Goal: Task Accomplishment & Management: Complete application form

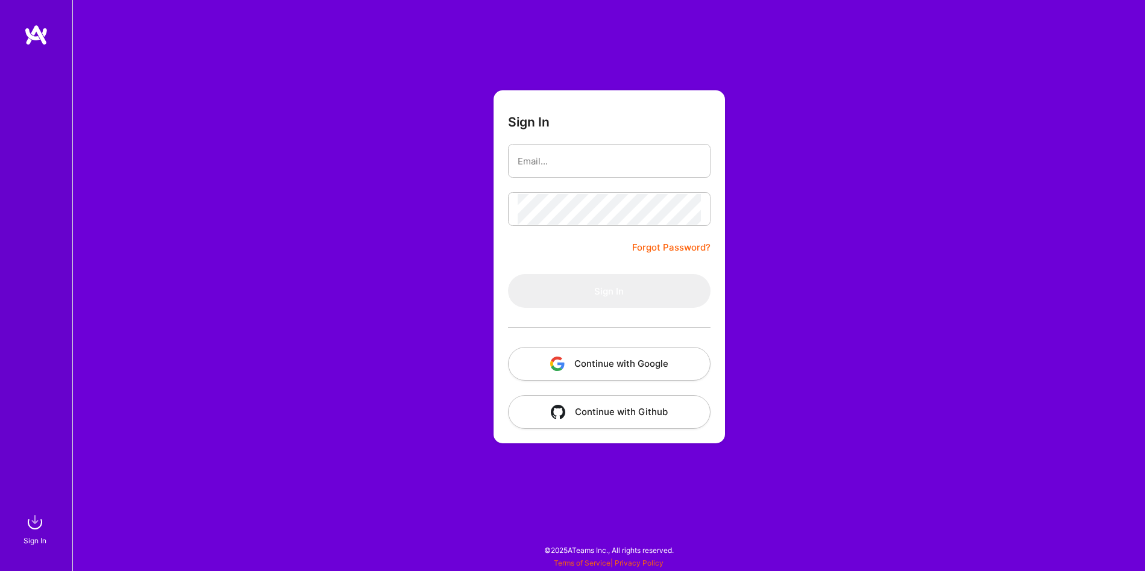
click at [613, 380] on button "Continue with Google" at bounding box center [609, 364] width 202 height 34
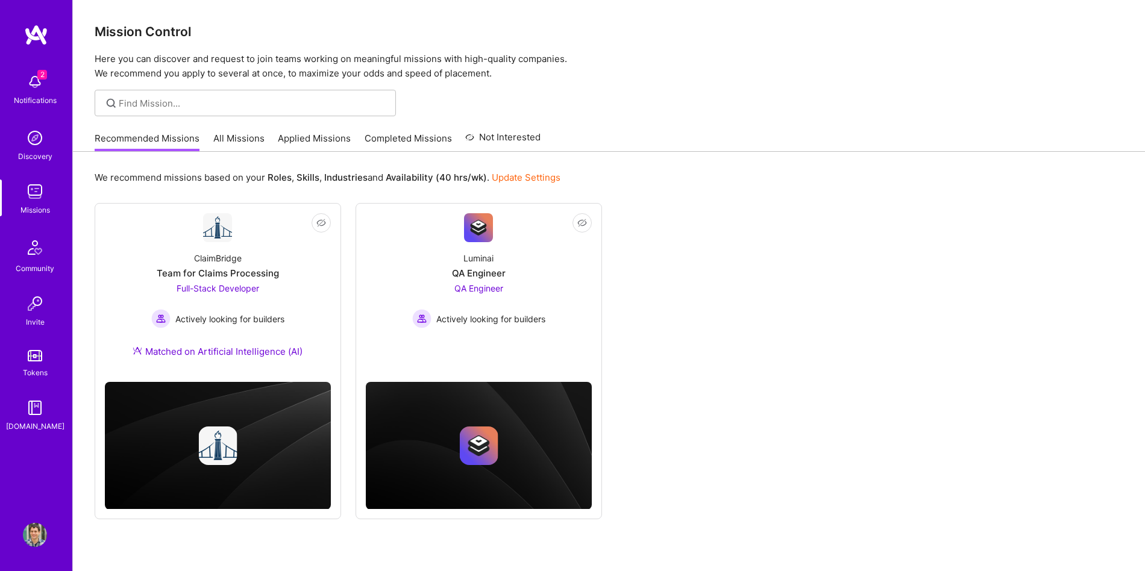
click at [292, 141] on link "Applied Missions" at bounding box center [314, 142] width 73 height 20
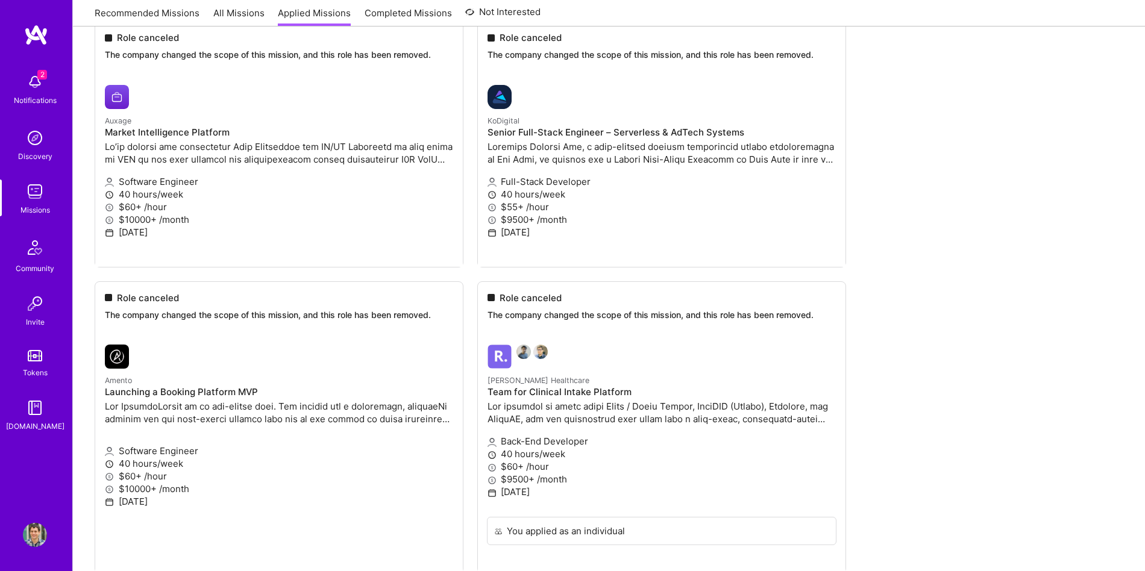
scroll to position [2823, 0]
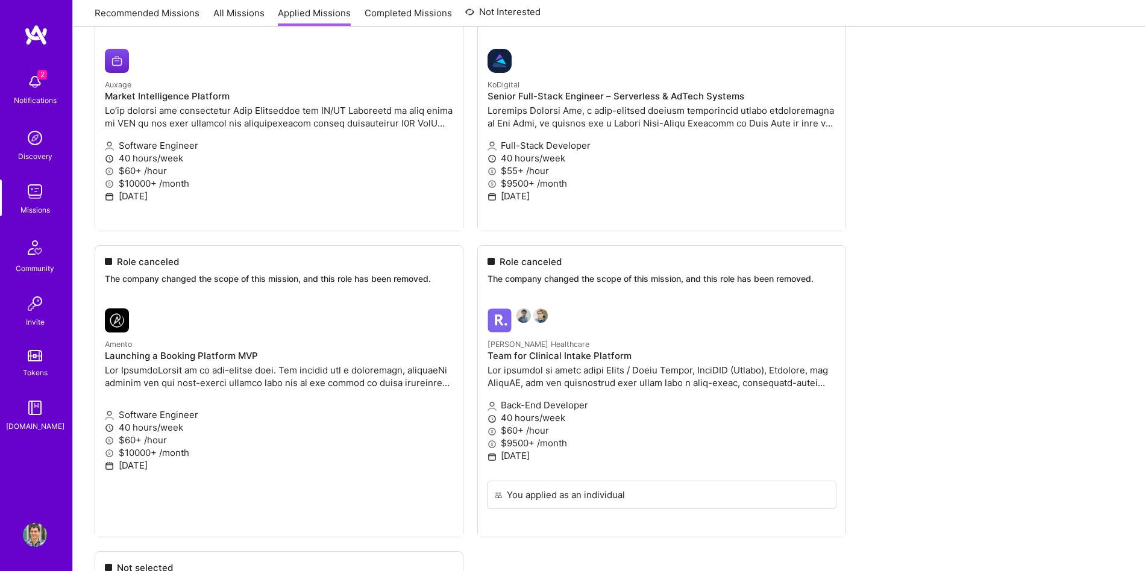
click at [949, 326] on ul "Not selected The company has decided to proceed with another candidate. ParaFli…" at bounding box center [609, 314] width 1028 height 1178
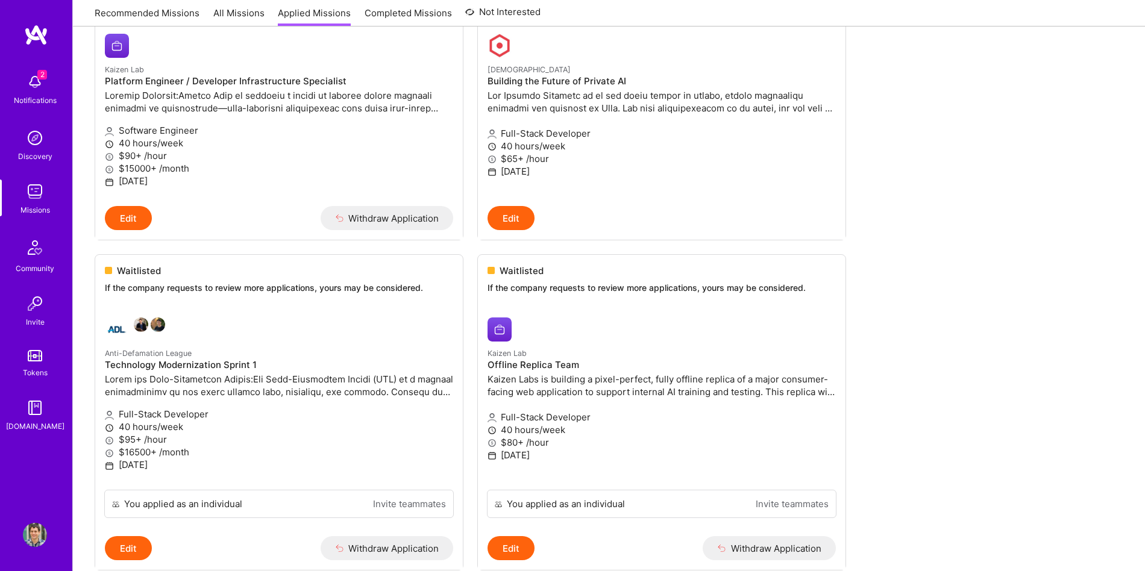
scroll to position [649, 0]
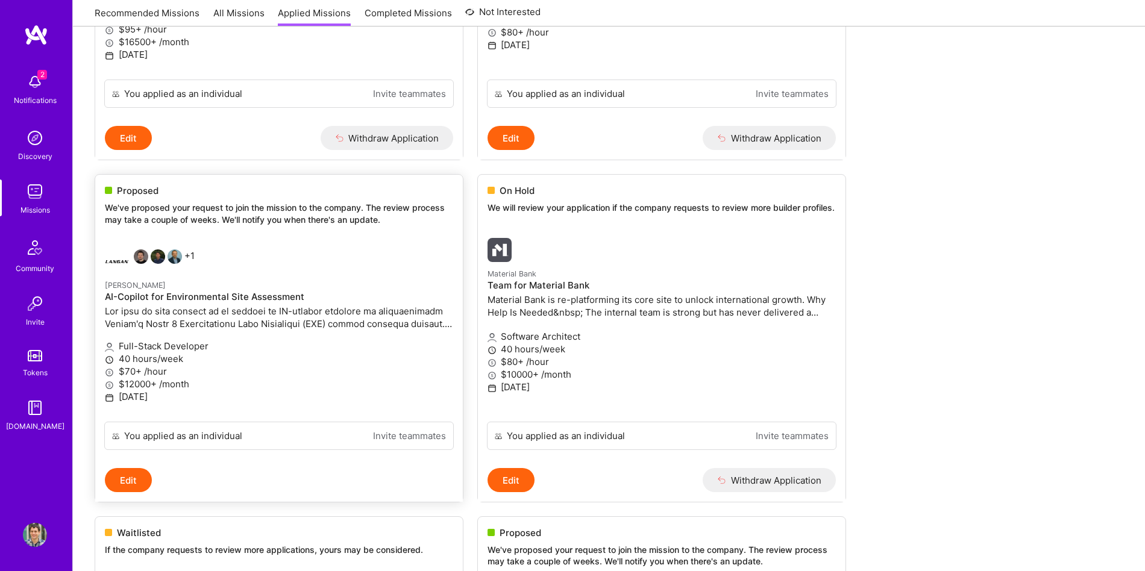
click at [203, 219] on p "We've proposed your request to join the mission to the company. The review proc…" at bounding box center [279, 213] width 348 height 23
click at [133, 189] on span "Proposed" at bounding box center [138, 190] width 42 height 13
click at [116, 261] on img at bounding box center [117, 261] width 24 height 24
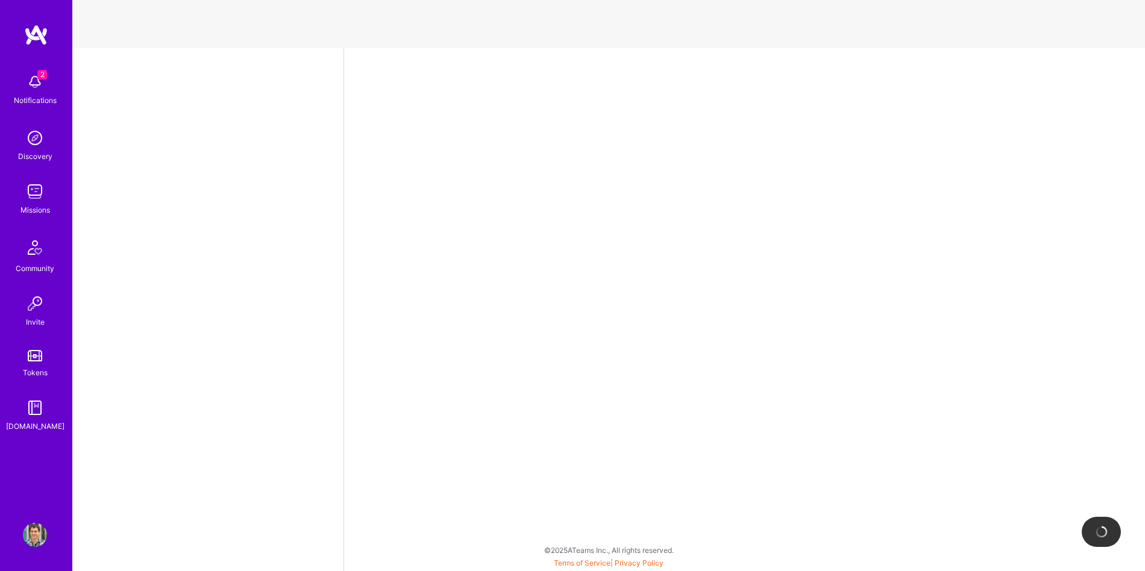
select select "AD"
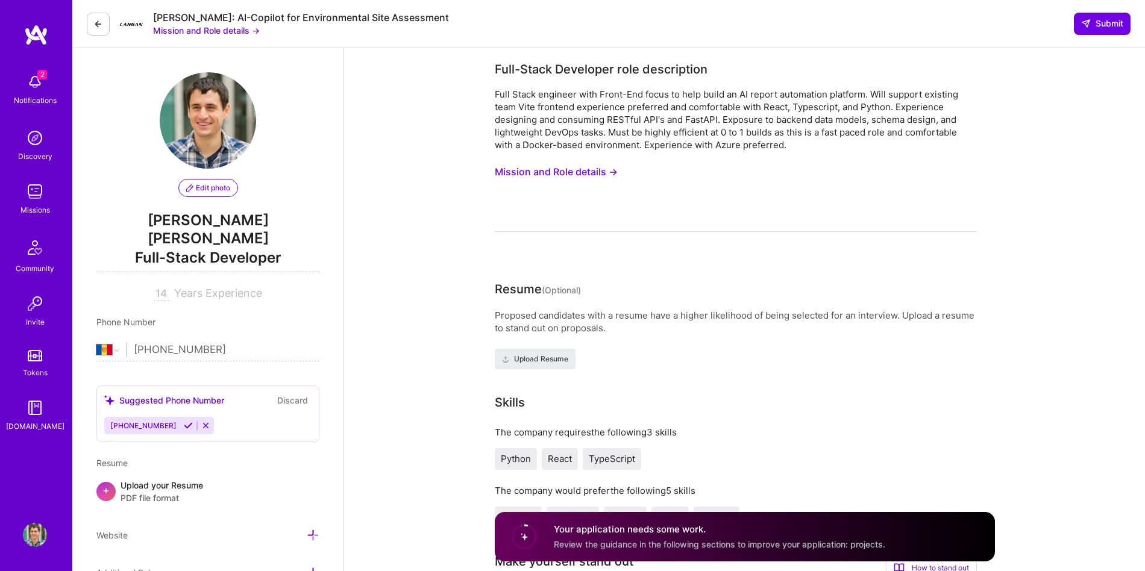
click at [231, 32] on button "Mission and Role details →" at bounding box center [206, 30] width 107 height 13
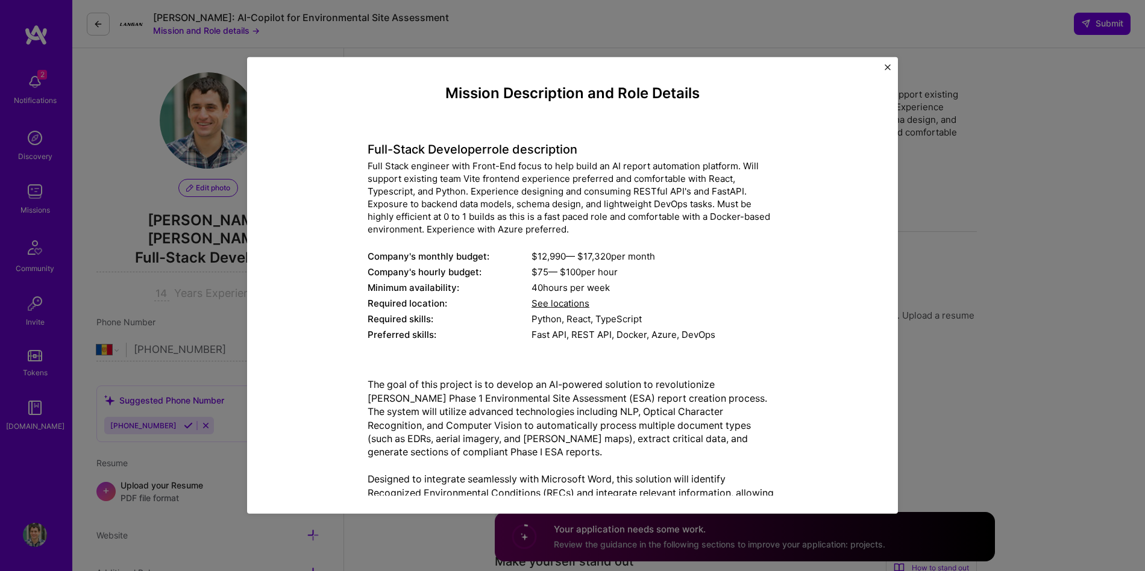
click at [884, 67] on img "Close" at bounding box center [887, 67] width 6 height 6
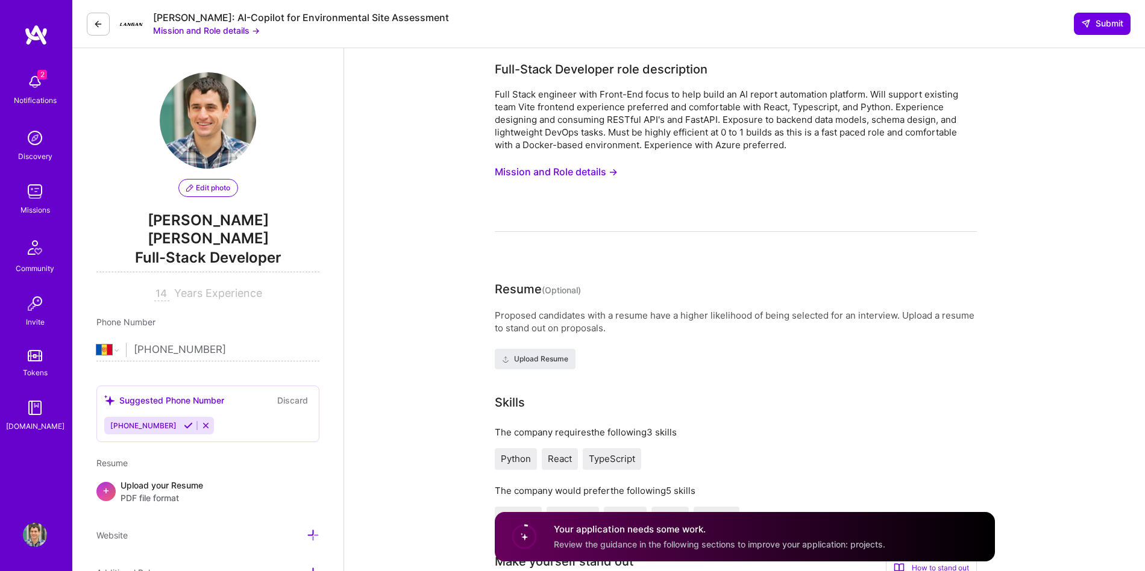
click at [105, 23] on button at bounding box center [98, 24] width 23 height 23
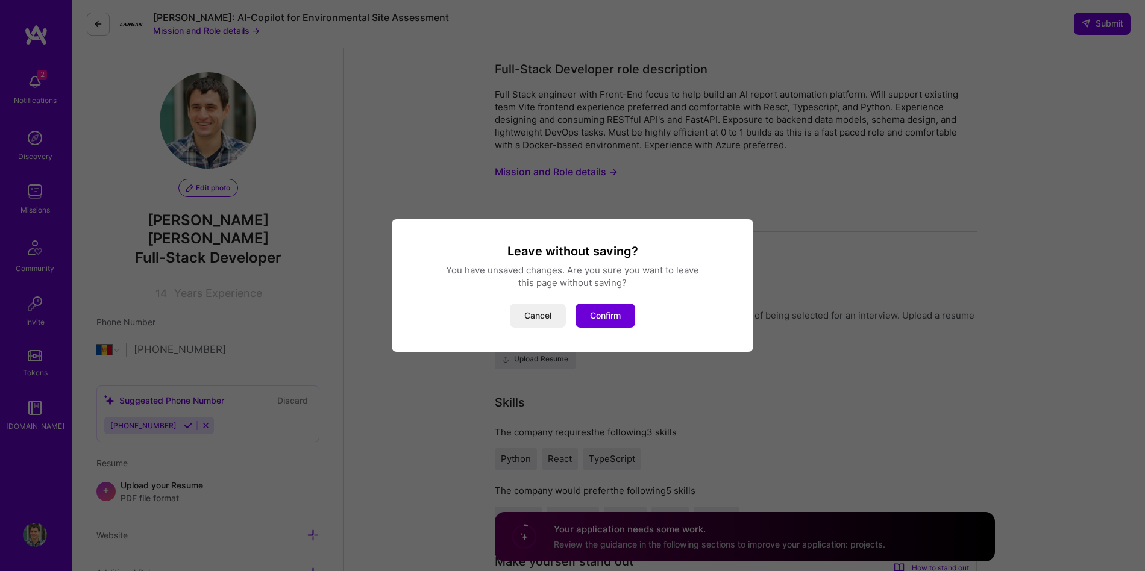
click at [648, 321] on div "Cancel Confirm" at bounding box center [572, 316] width 333 height 24
click at [625, 320] on button "Confirm" at bounding box center [605, 316] width 60 height 24
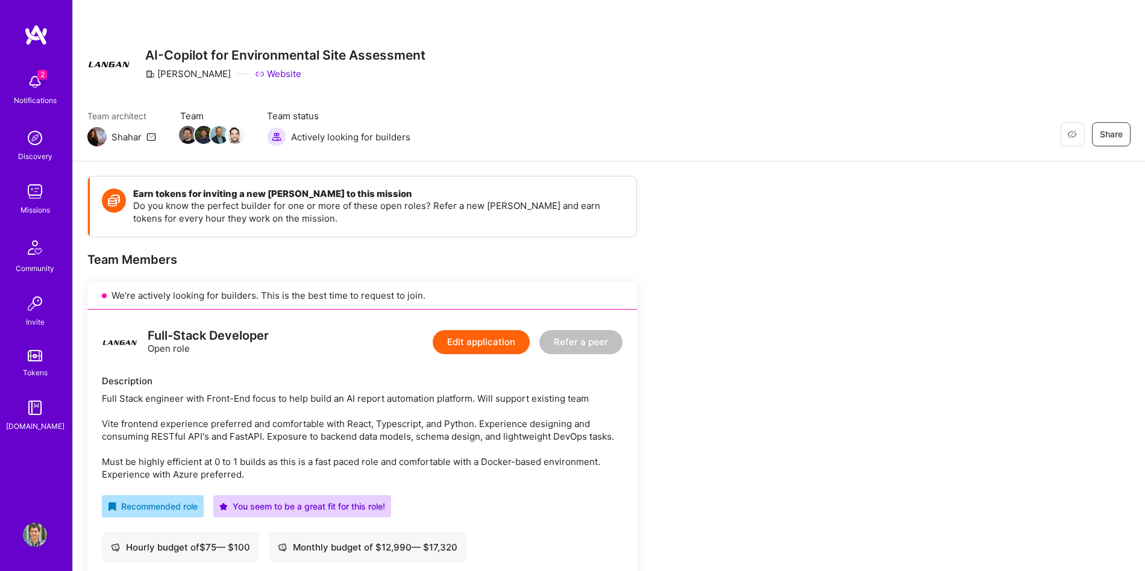
click at [152, 137] on icon at bounding box center [151, 137] width 10 height 10
click at [149, 50] on h3 "AI-Copilot for Environmental Site Assessment" at bounding box center [285, 55] width 280 height 15
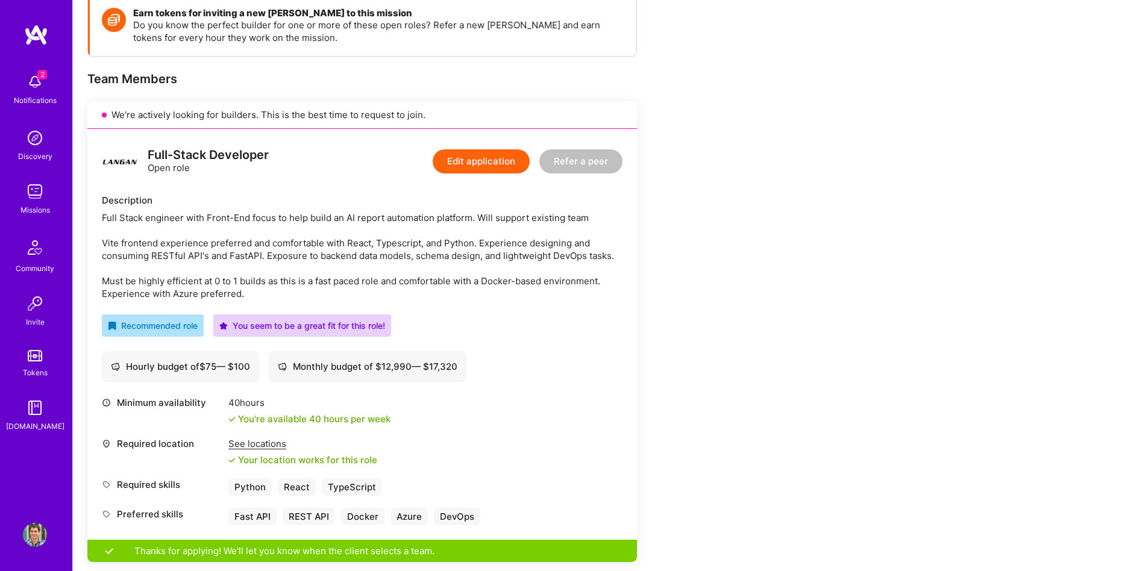
scroll to position [46, 0]
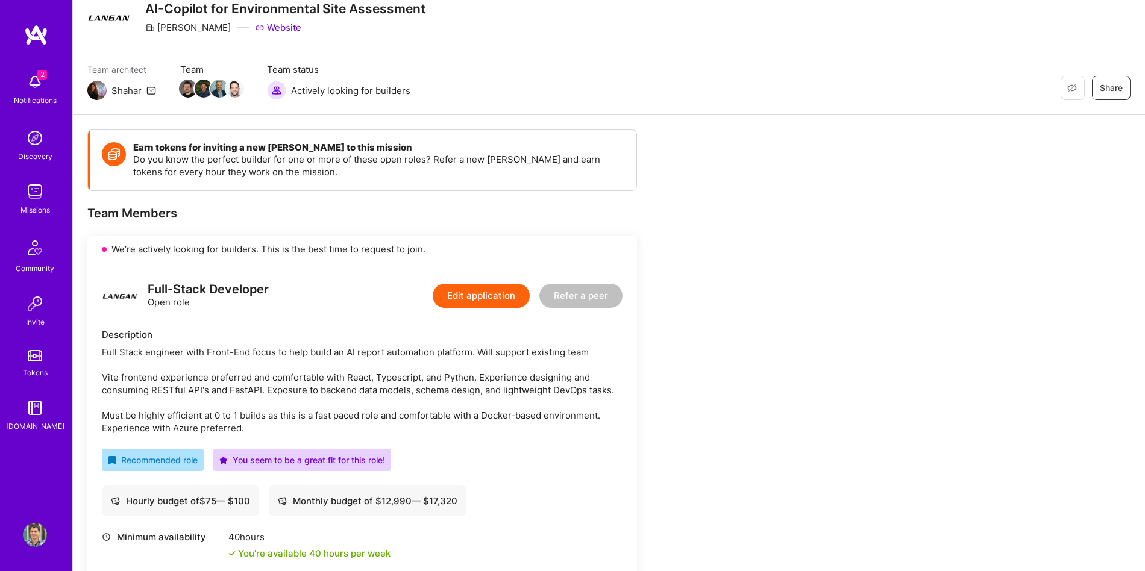
click at [122, 90] on div "Shahar" at bounding box center [126, 90] width 30 height 13
copy div "Shahar"
click at [33, 94] on div "Notifications" at bounding box center [35, 100] width 43 height 13
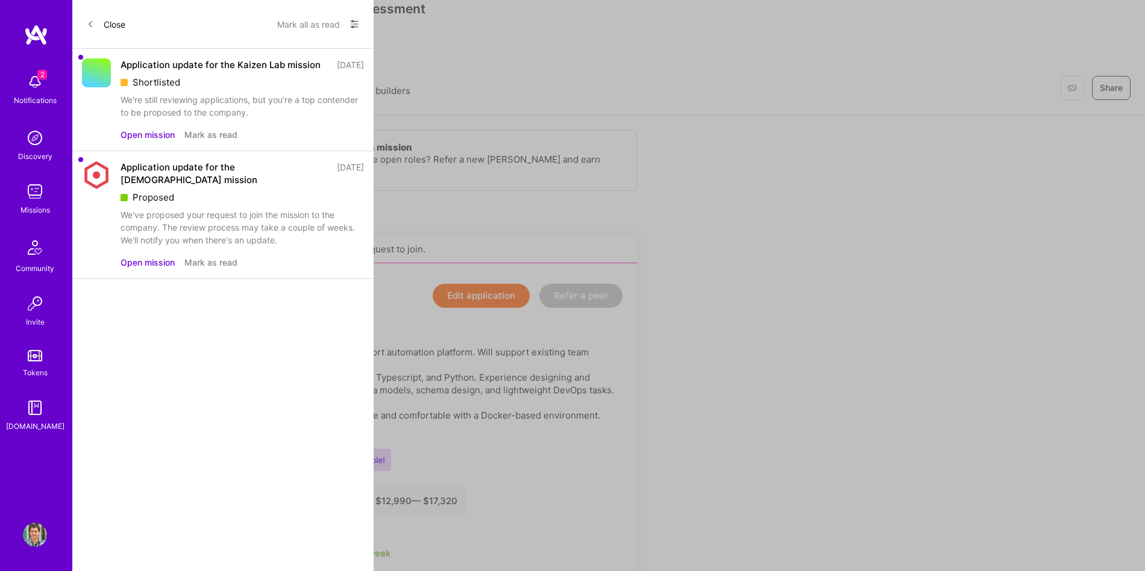
click at [305, 22] on button "Mark all as read" at bounding box center [308, 23] width 63 height 19
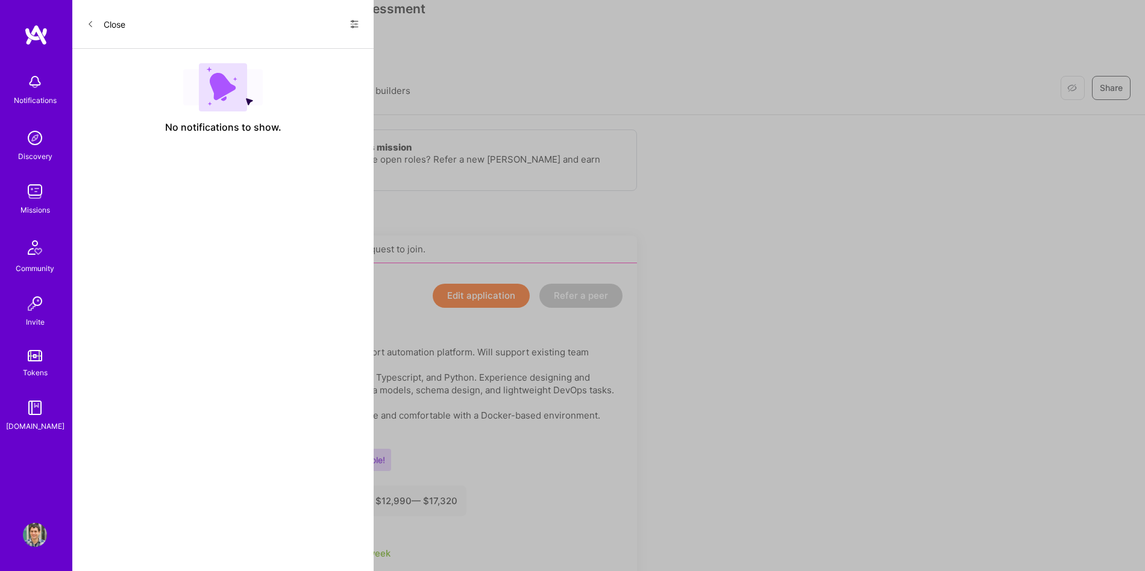
click at [118, 28] on button "Close" at bounding box center [106, 23] width 39 height 19
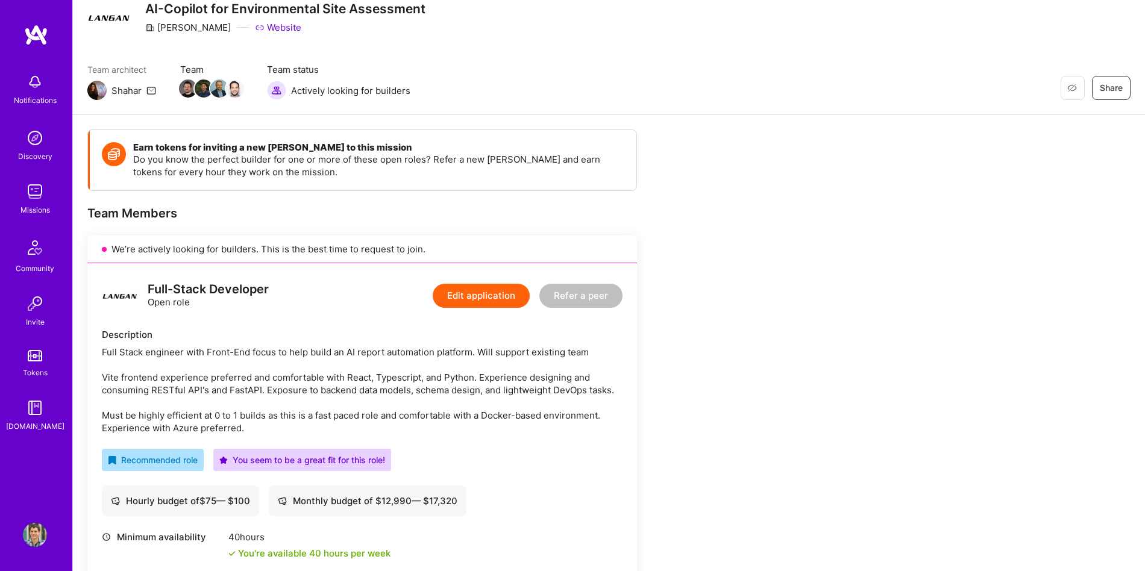
click at [43, 180] on img at bounding box center [35, 192] width 24 height 24
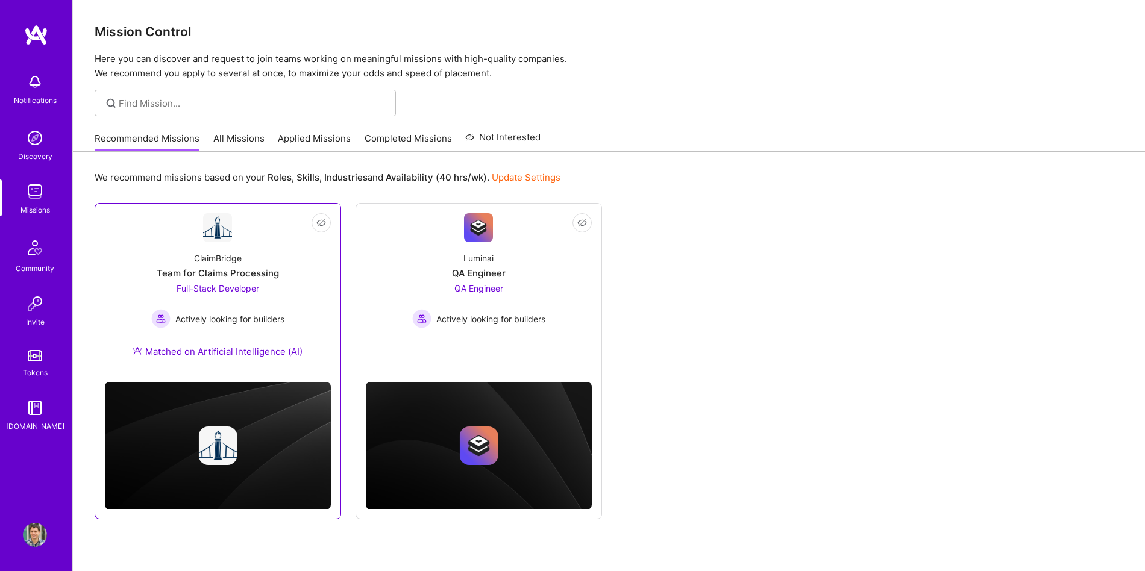
click at [239, 358] on div "ClaimBridge Team for Claims Processing Full-Stack Developer Actively looking fo…" at bounding box center [218, 307] width 226 height 130
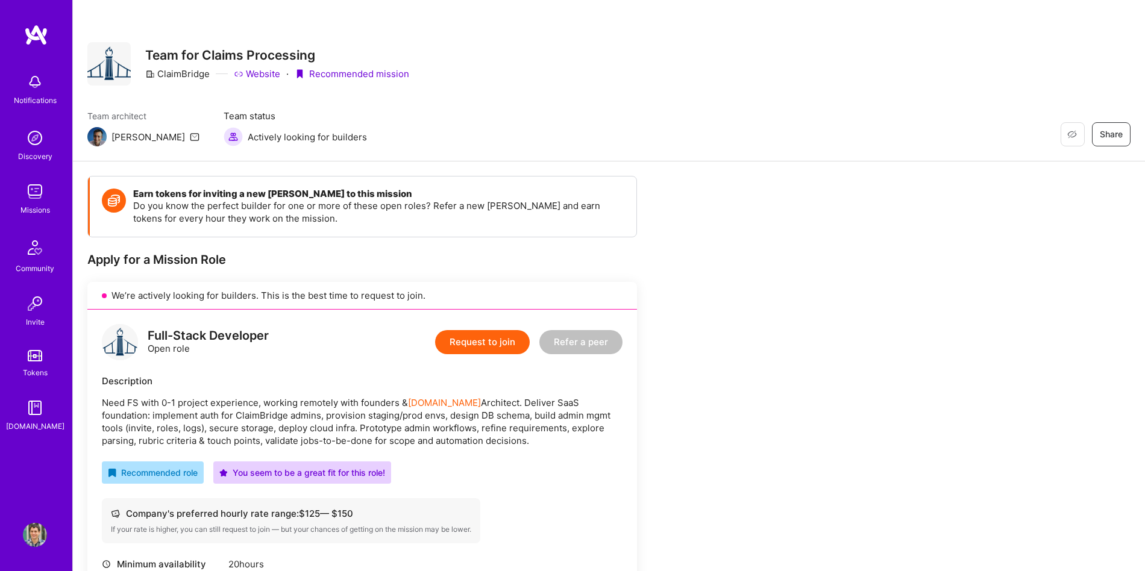
click at [511, 346] on button "Request to join" at bounding box center [482, 342] width 95 height 24
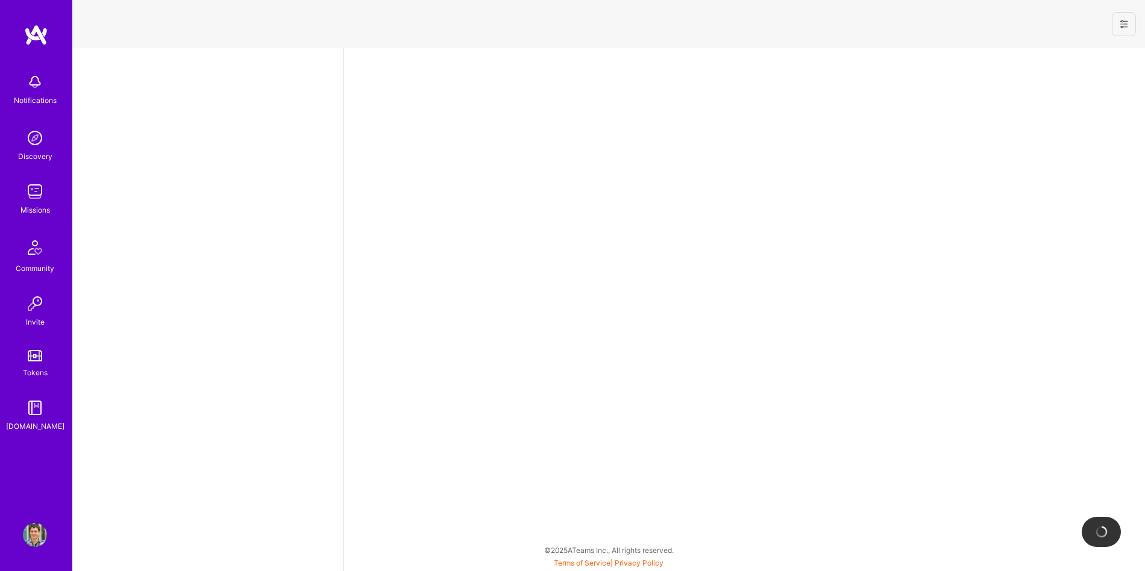
select select "AD"
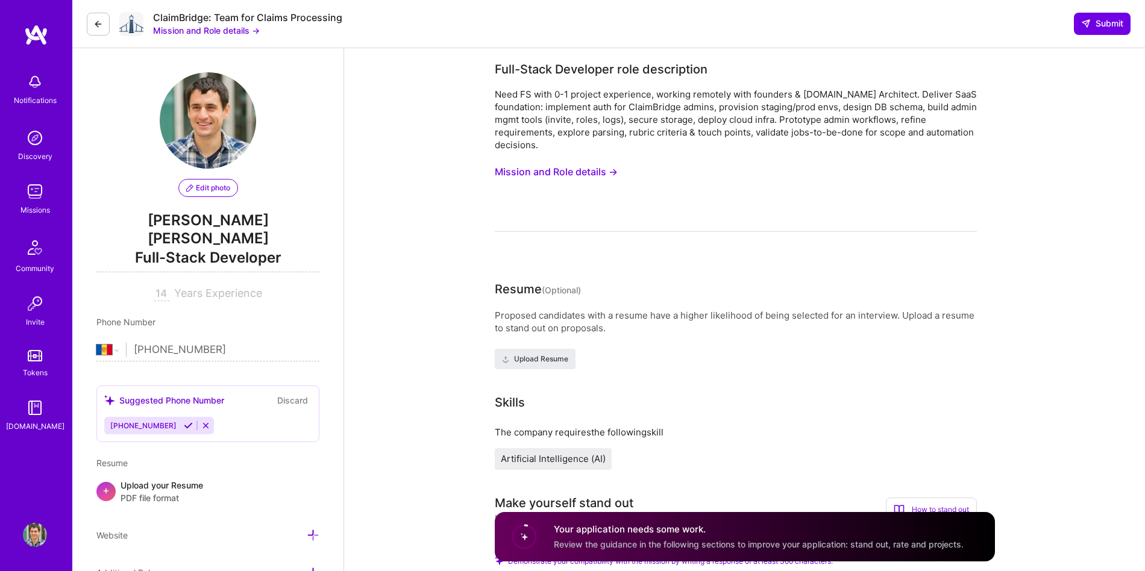
click at [540, 180] on button "Mission and Role details →" at bounding box center [556, 172] width 123 height 22
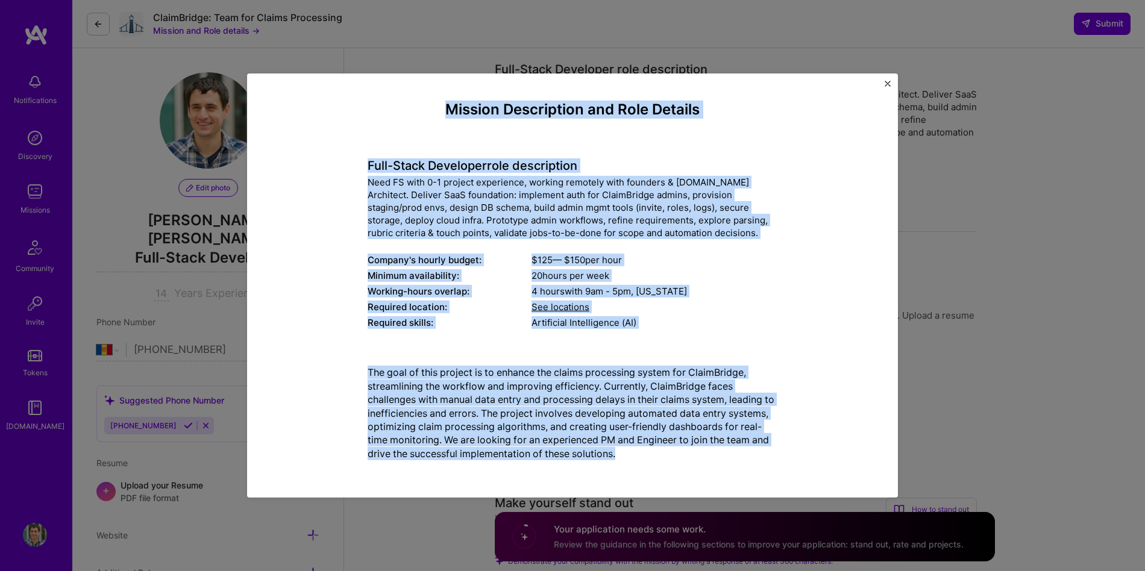
drag, startPoint x: 430, startPoint y: 108, endPoint x: 742, endPoint y: 458, distance: 468.9
click at [742, 458] on div "Mission Description and Role Details Full-Stack Developer role description Need…" at bounding box center [572, 285] width 410 height 369
copy div "Loremip Dolorsitame con Adip Elitsed Doei-Tempo Incididun utla etdoloremag Aliq…"
click at [900, 339] on div "Mission Description and Role Details Full-Stack Developer role description Need…" at bounding box center [572, 285] width 1145 height 571
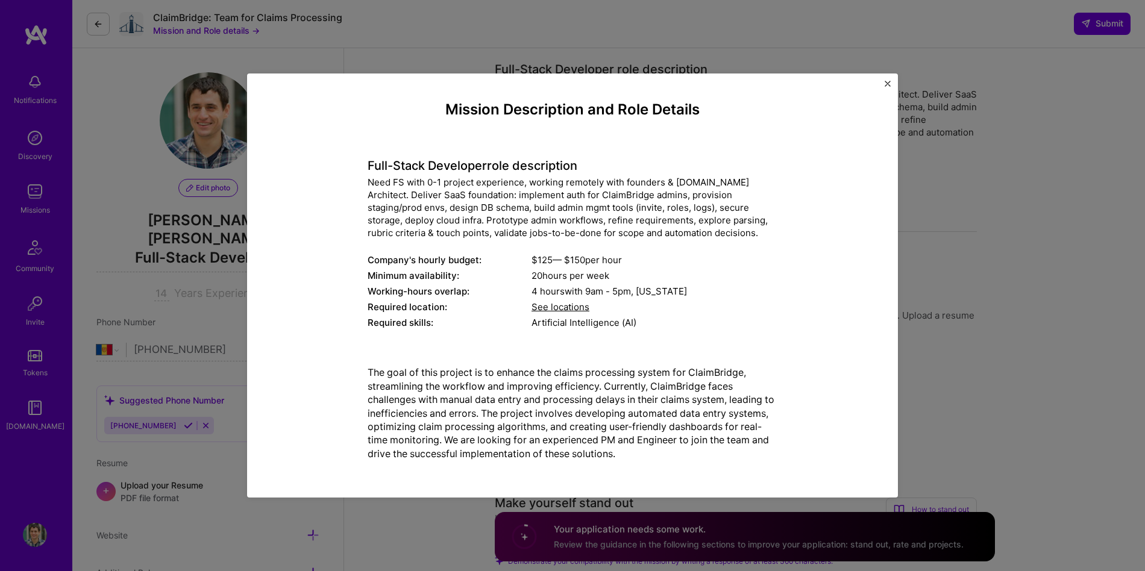
click at [900, 339] on div "Proposed candidates with a resume have a higher likelihood of being selected fo…" at bounding box center [736, 339] width 482 height 60
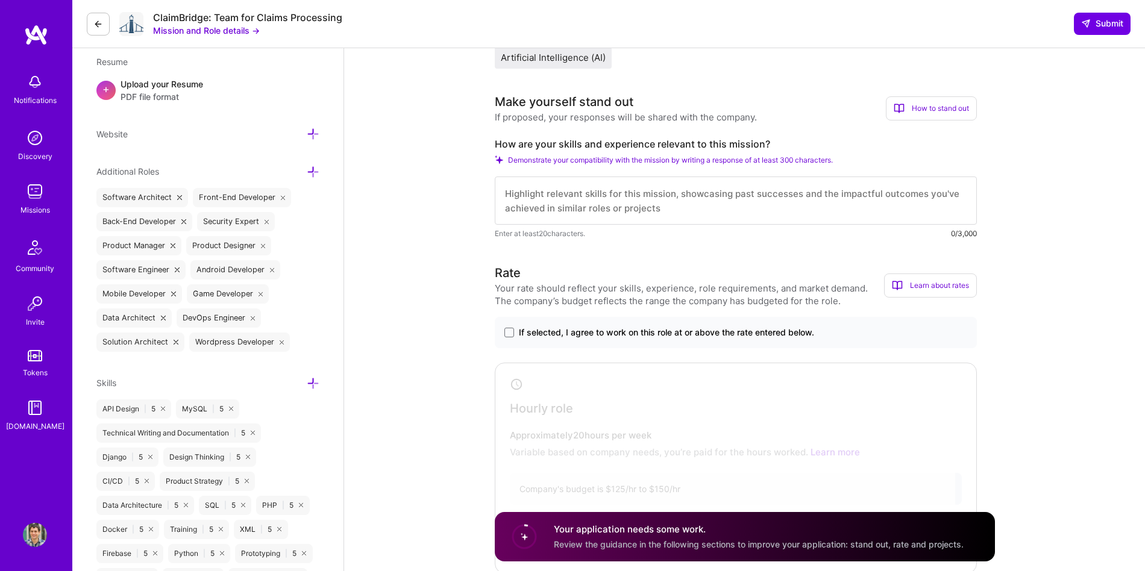
scroll to position [363, 0]
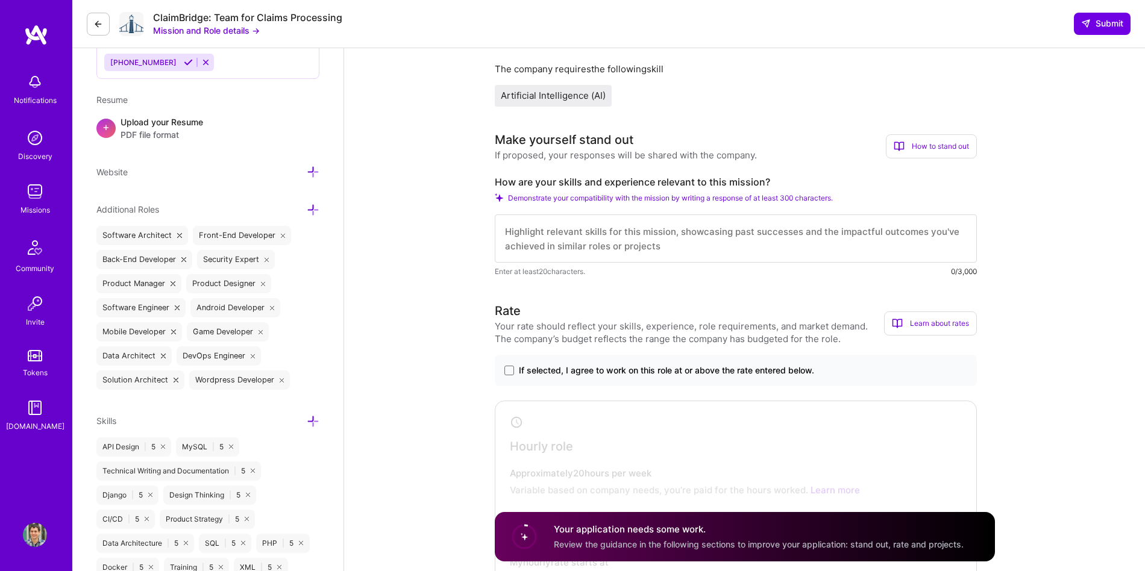
click at [588, 172] on div "Make yourself stand out If proposed, your responses will be shared with the com…" at bounding box center [736, 204] width 482 height 147
click at [587, 176] on label "How are your skills and experience relevant to this mission?" at bounding box center [736, 182] width 482 height 13
copy label "How are your skills and experience relevant to this mission?"
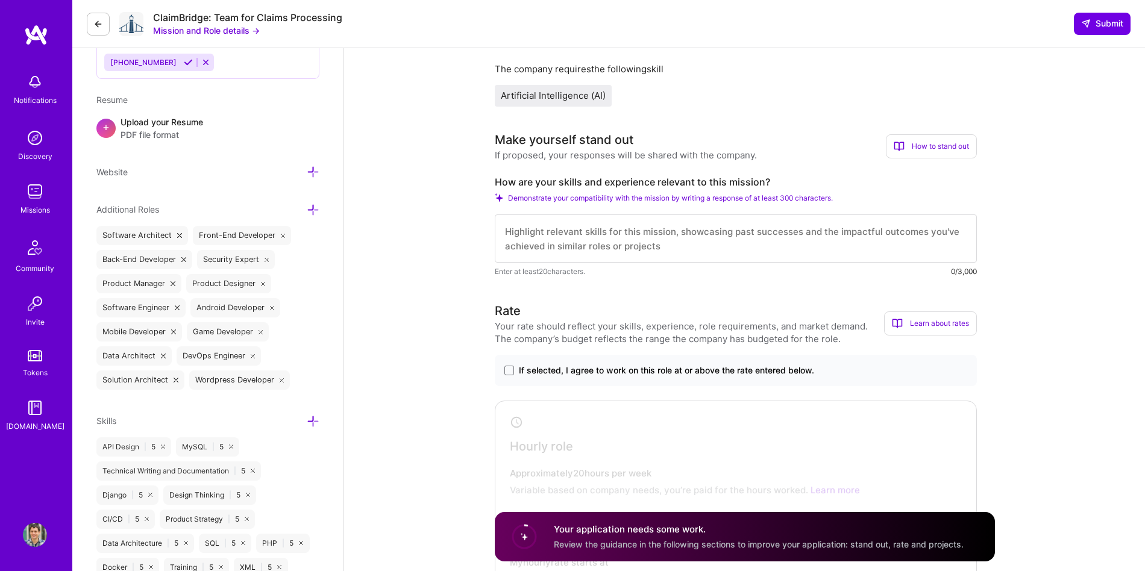
click at [636, 236] on textarea at bounding box center [736, 238] width 482 height 48
paste textarea "L ipsum dolo 31 sitam co adipiscing elitseddoe 7-te-8 IncI utlabore etd MA-aliq…"
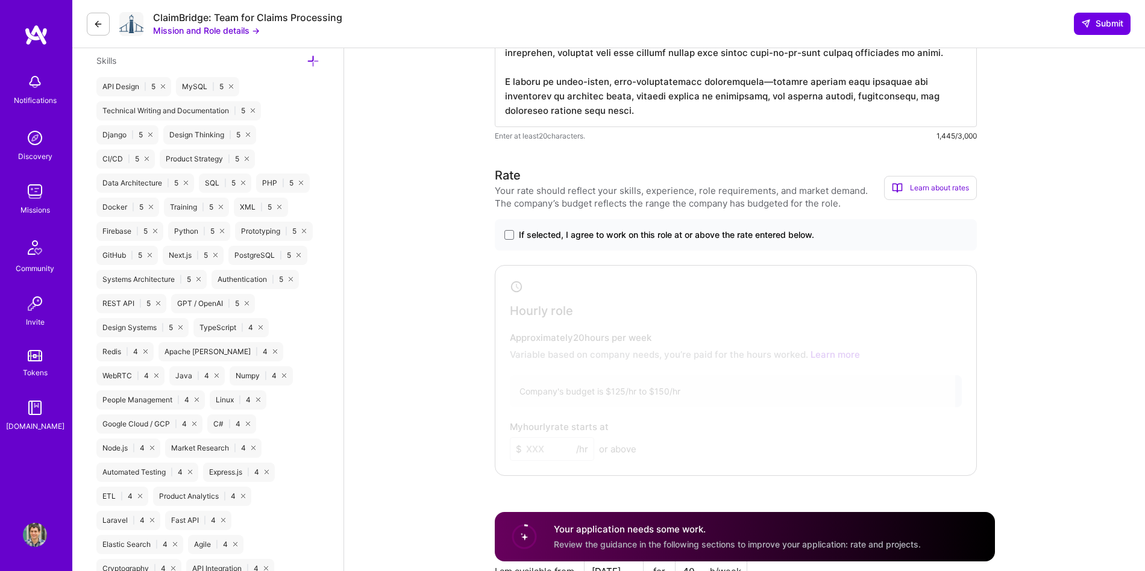
scroll to position [870, 0]
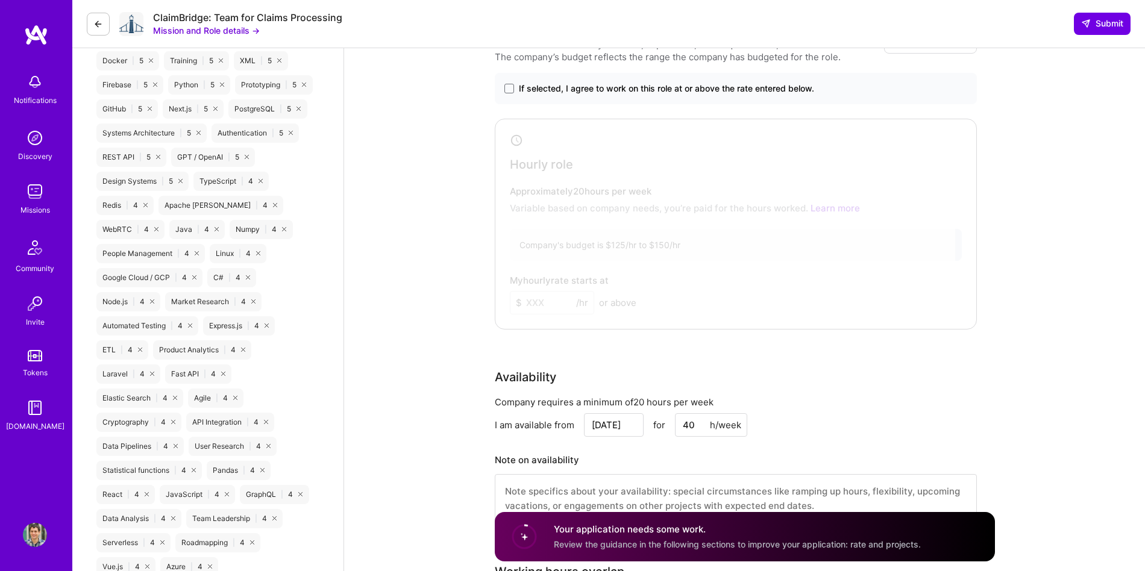
type textarea "L ipsum dolo 31 sitam co adipiscing elitseddoe 7-te-8 IncI utlabore etd MA-aliq…"
click at [542, 93] on span "If selected, I agree to work on this role at or above the rate entered below." at bounding box center [666, 89] width 295 height 12
click at [0, 0] on input "If selected, I agree to work on this role at or above the rate entered below." at bounding box center [0, 0] width 0 height 0
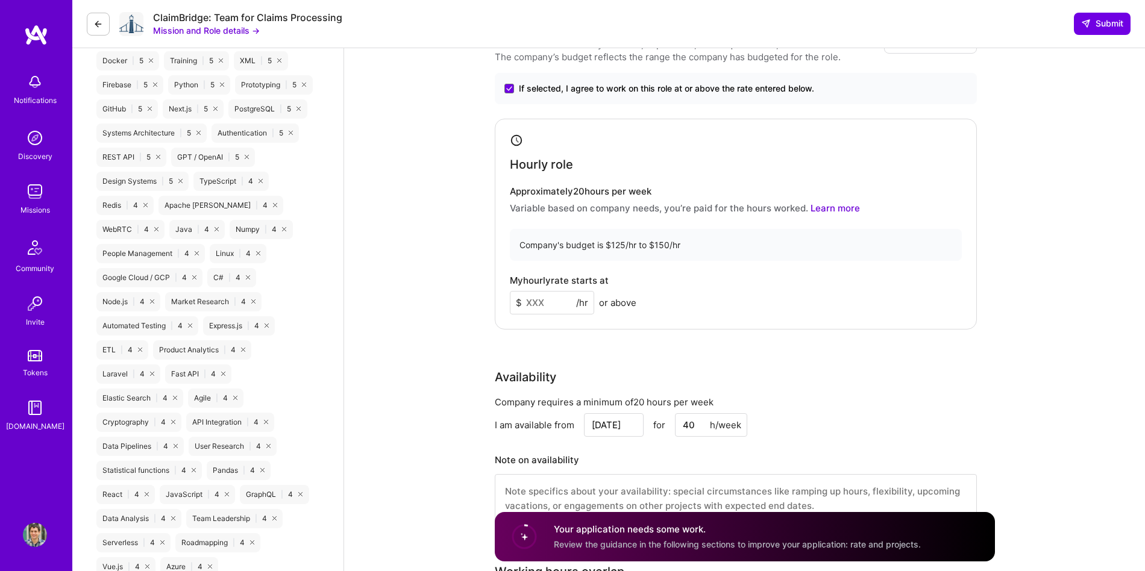
click at [542, 311] on input at bounding box center [552, 302] width 84 height 23
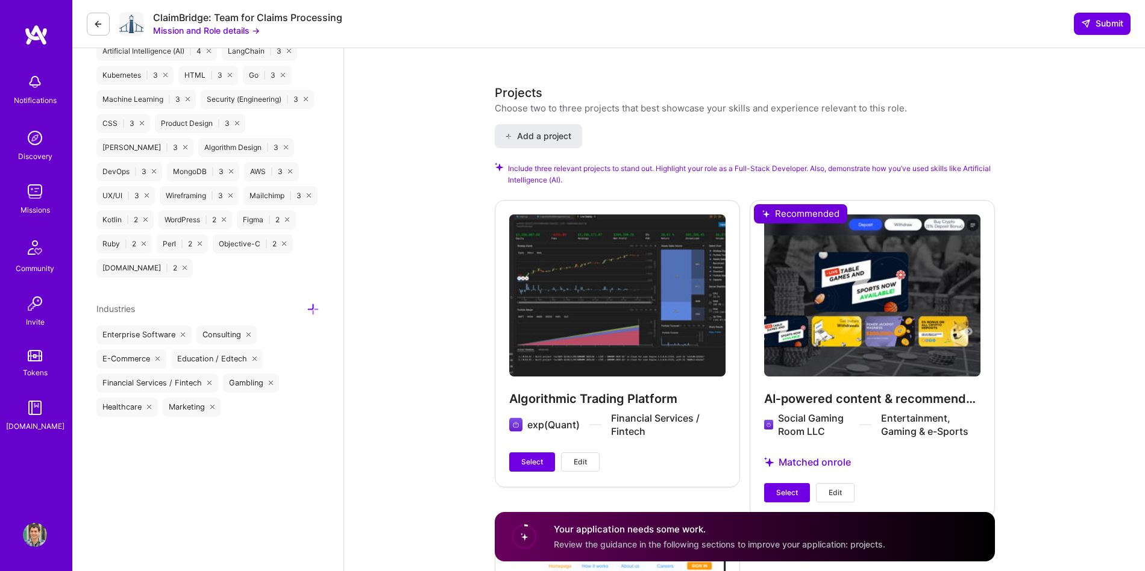
scroll to position [1525, 0]
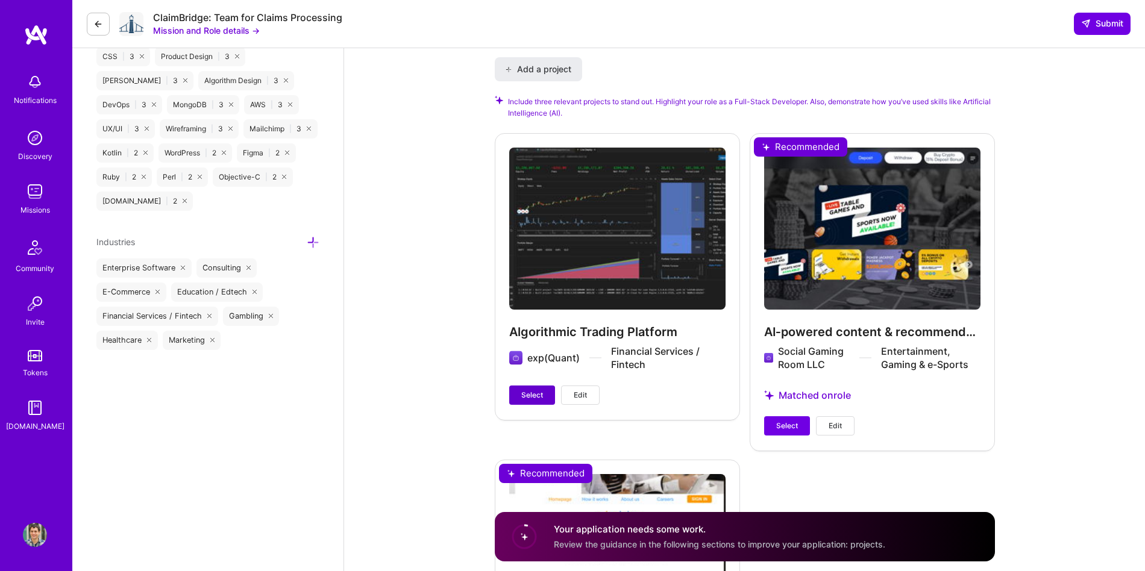
type input "90"
click at [519, 388] on button "Select" at bounding box center [532, 395] width 46 height 19
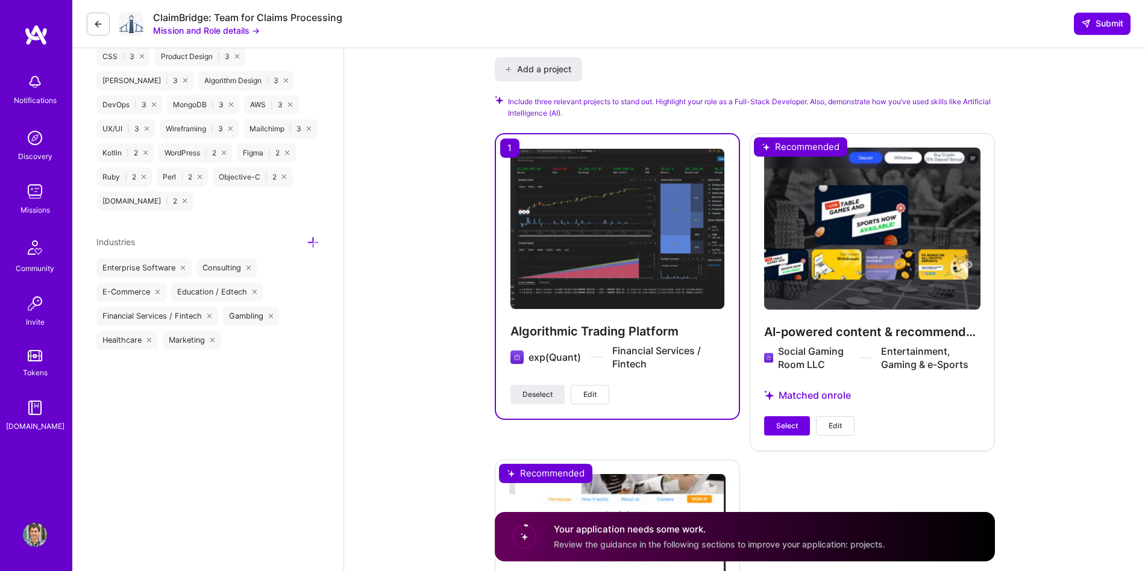
click at [788, 436] on div "AI‑powered content & recommendation SaaS Social Gaming Room LLC Entertainment, …" at bounding box center [871, 291] width 245 height 317
click at [788, 430] on span "Select" at bounding box center [787, 425] width 22 height 11
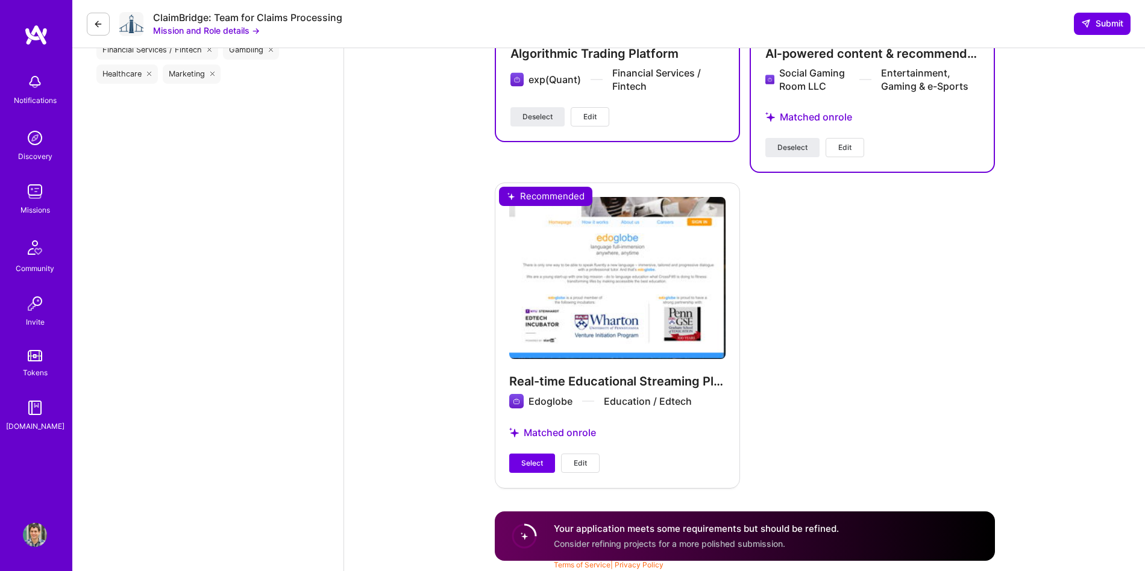
scroll to position [1793, 0]
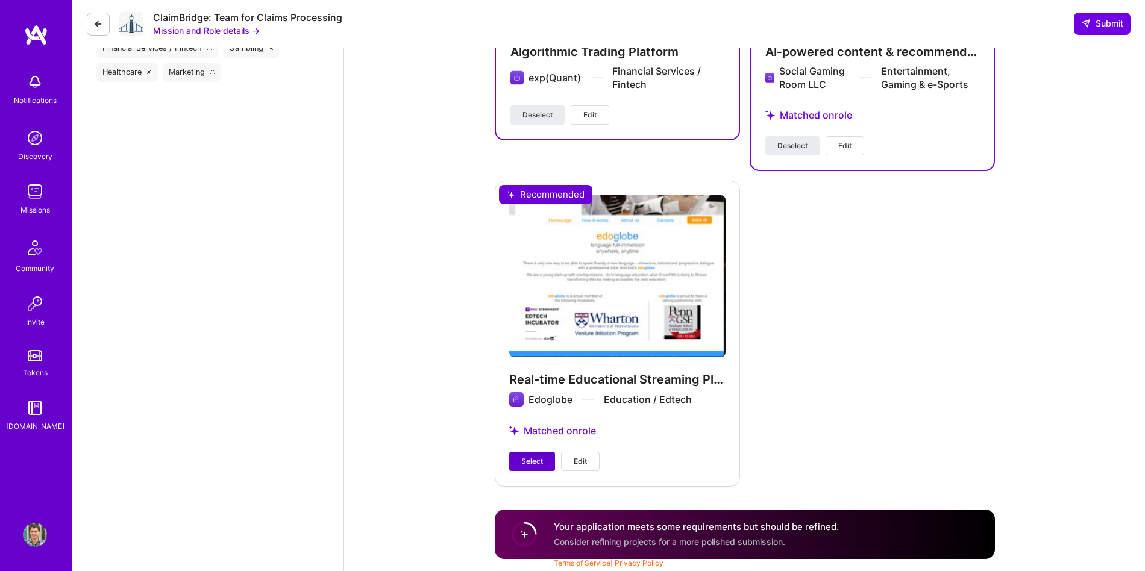
click at [528, 457] on span "Select" at bounding box center [532, 461] width 22 height 11
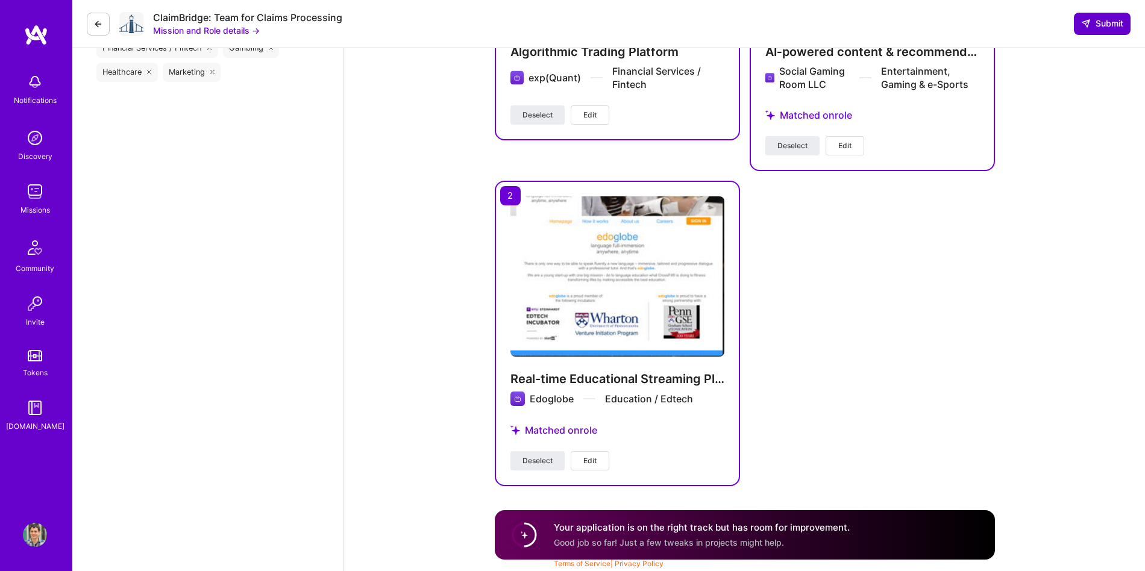
click at [1104, 28] on span "Submit" at bounding box center [1102, 23] width 42 height 12
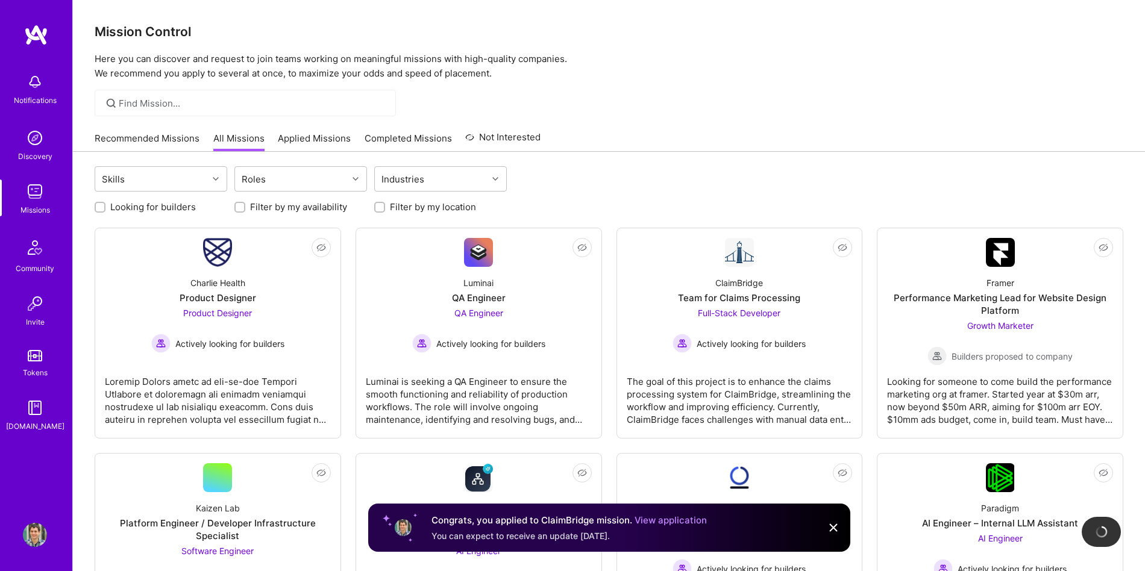
click at [130, 135] on link "Recommended Missions" at bounding box center [147, 142] width 105 height 20
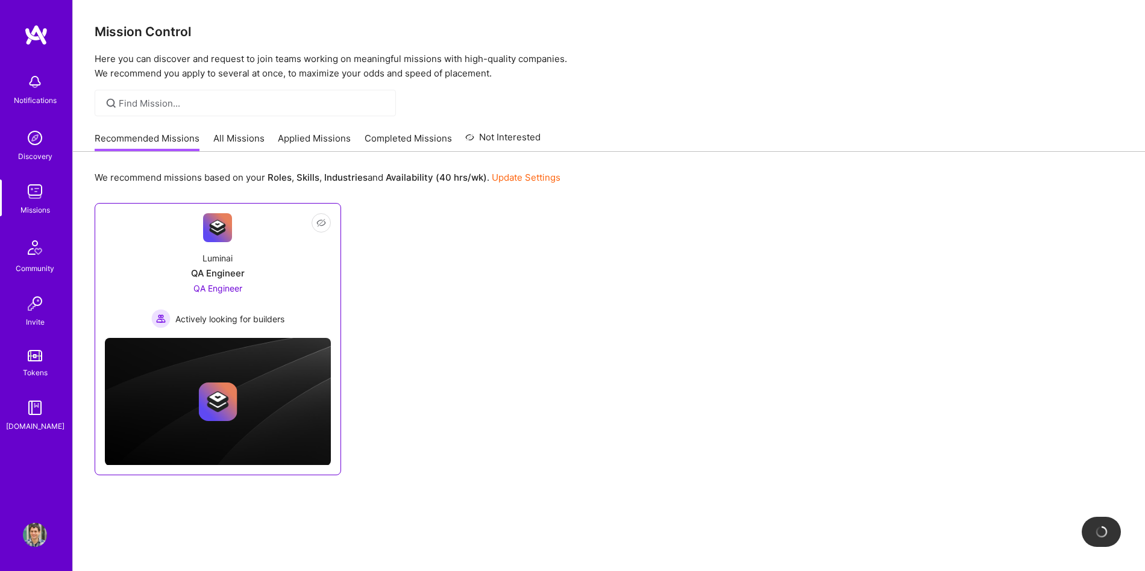
click at [192, 259] on div "Luminai QA Engineer QA Engineer Actively looking for builders" at bounding box center [218, 285] width 226 height 86
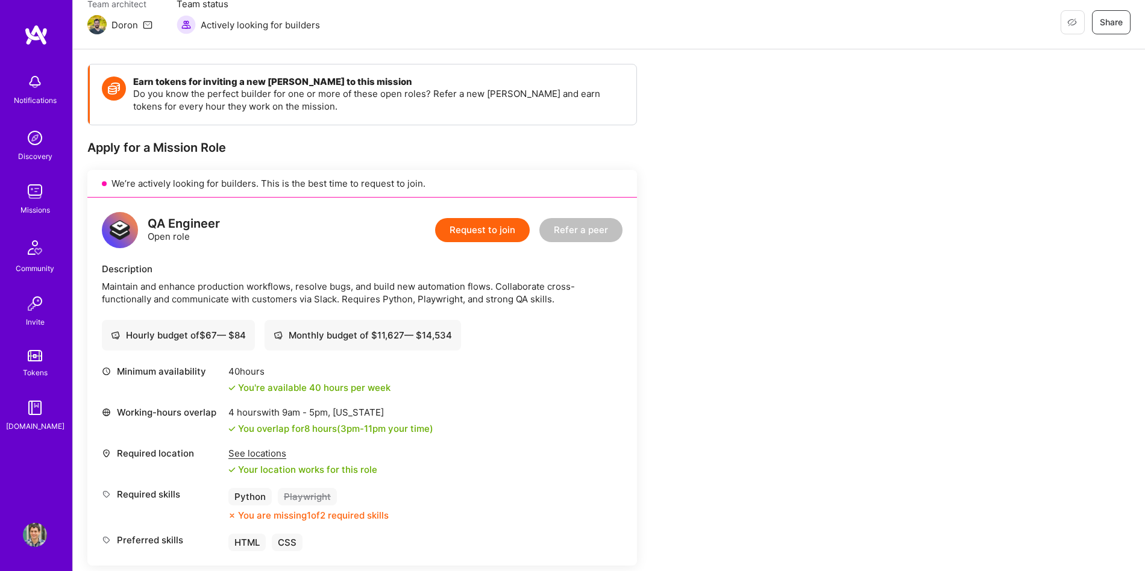
scroll to position [117, 0]
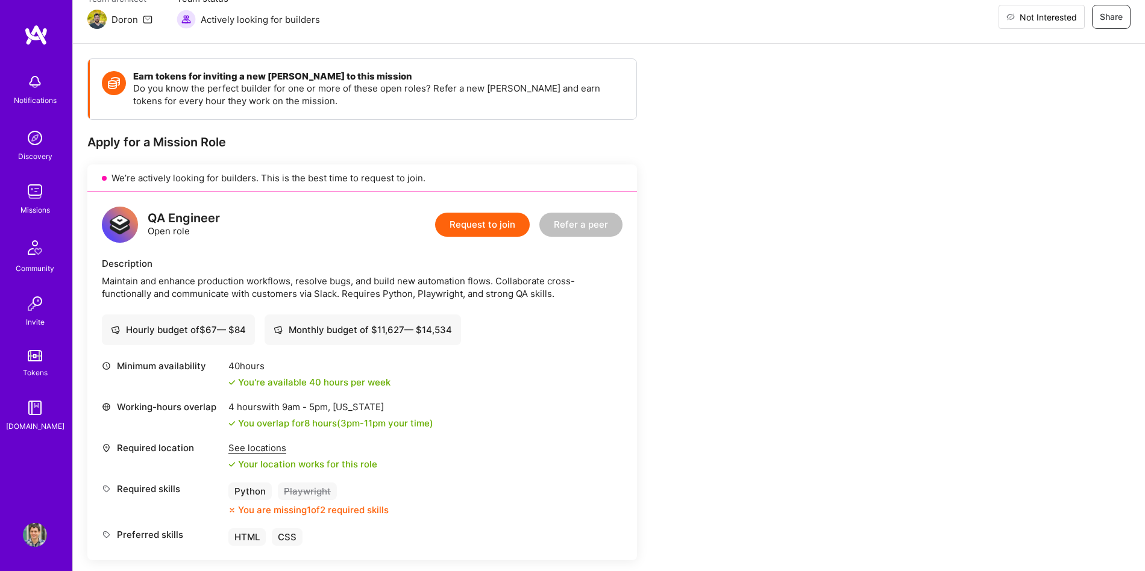
click at [1072, 19] on span "Not Interested" at bounding box center [1047, 17] width 57 height 13
